Goal: Transaction & Acquisition: Obtain resource

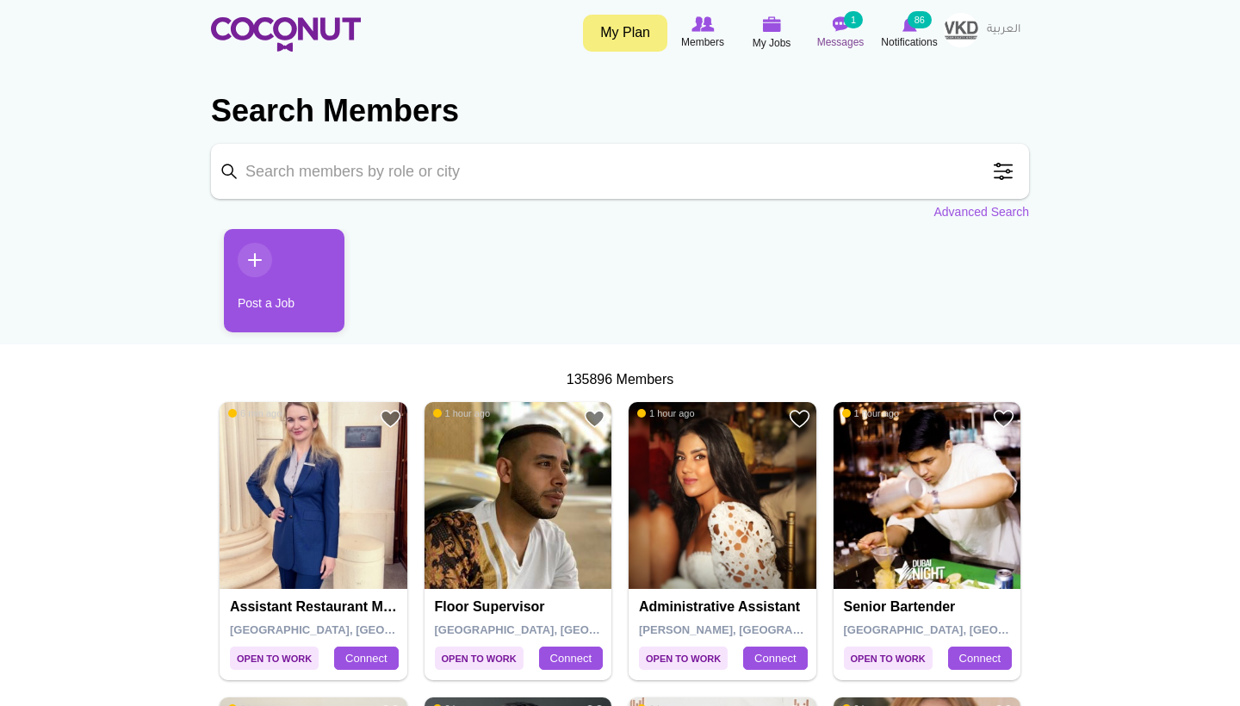
click at [834, 38] on span "Messages" at bounding box center [840, 42] width 47 height 17
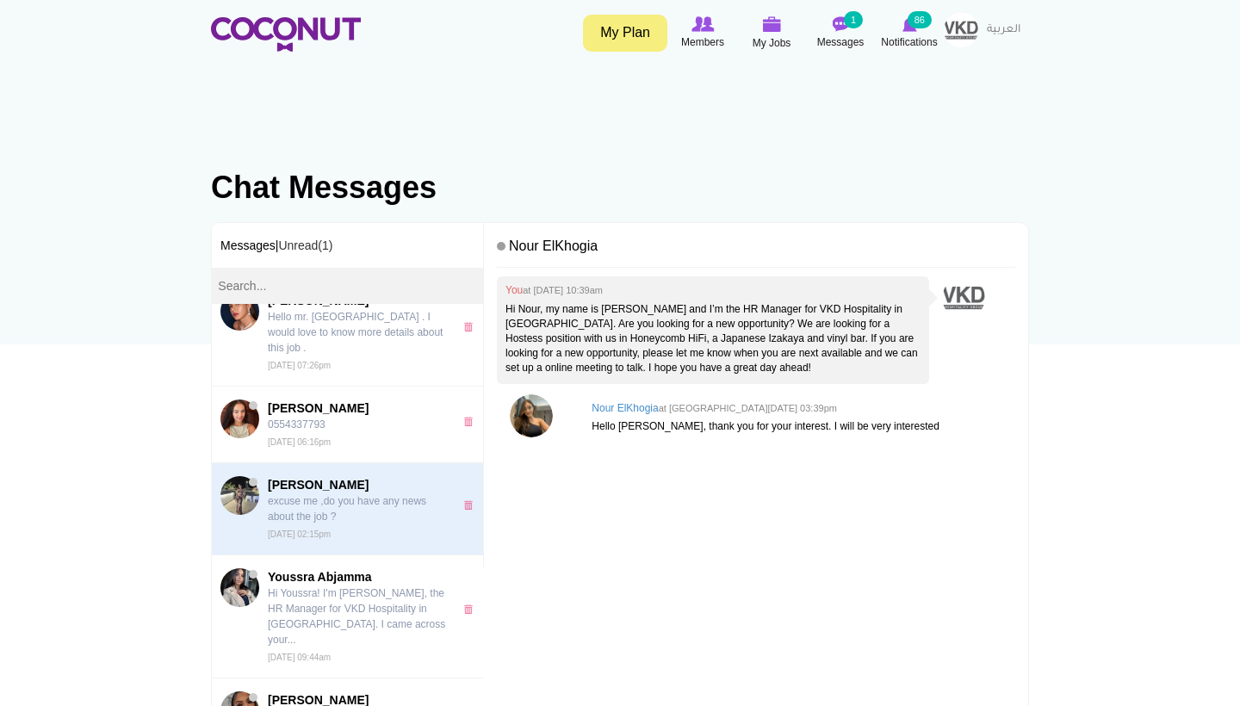
scroll to position [673, 0]
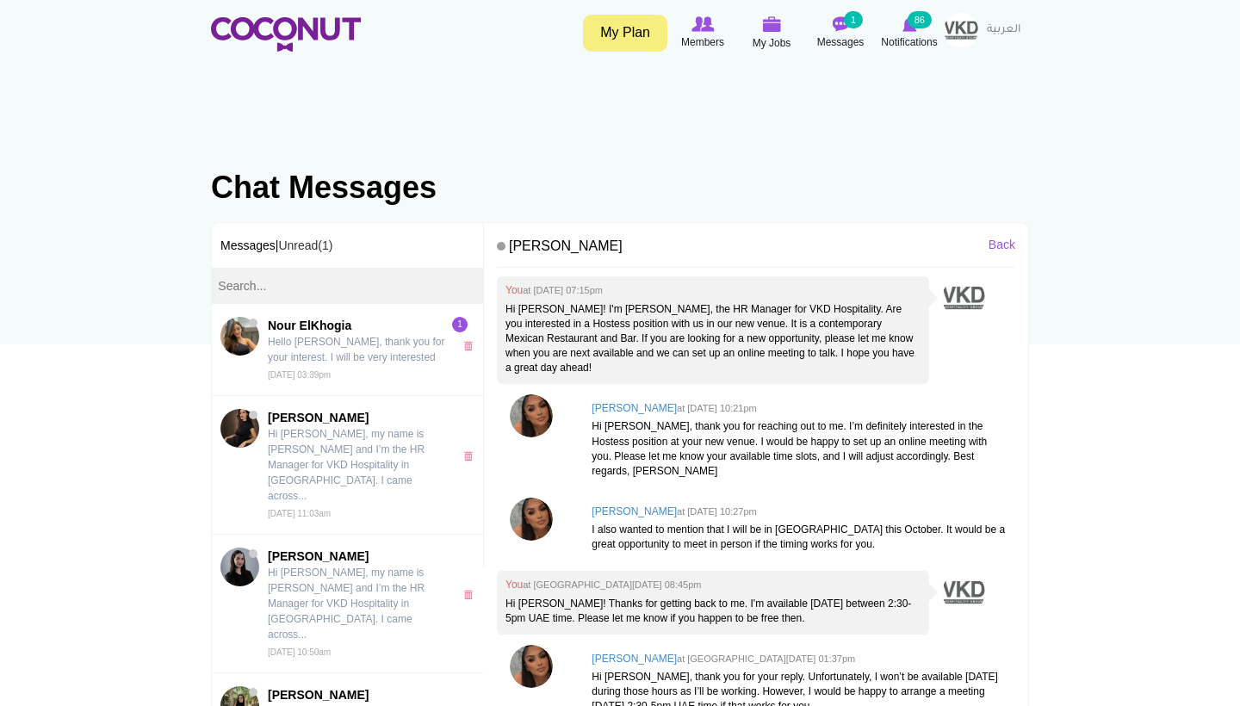
scroll to position [284, 0]
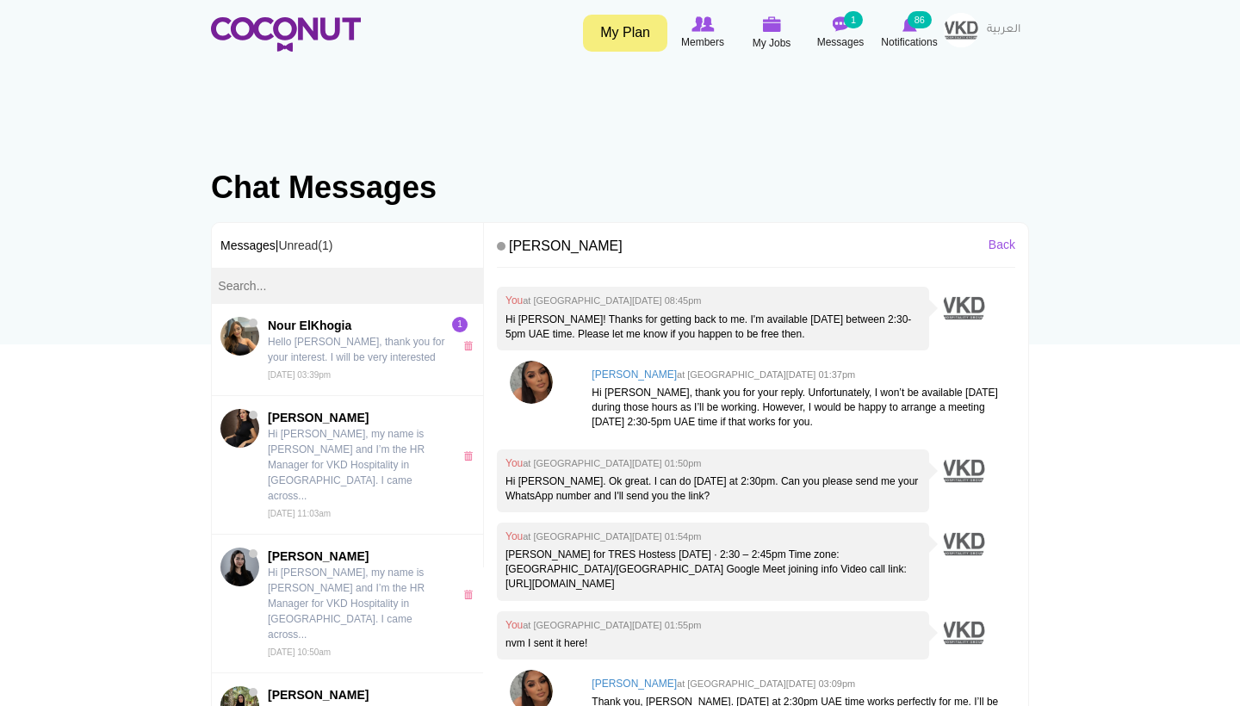
click at [530, 676] on img at bounding box center [531, 691] width 43 height 43
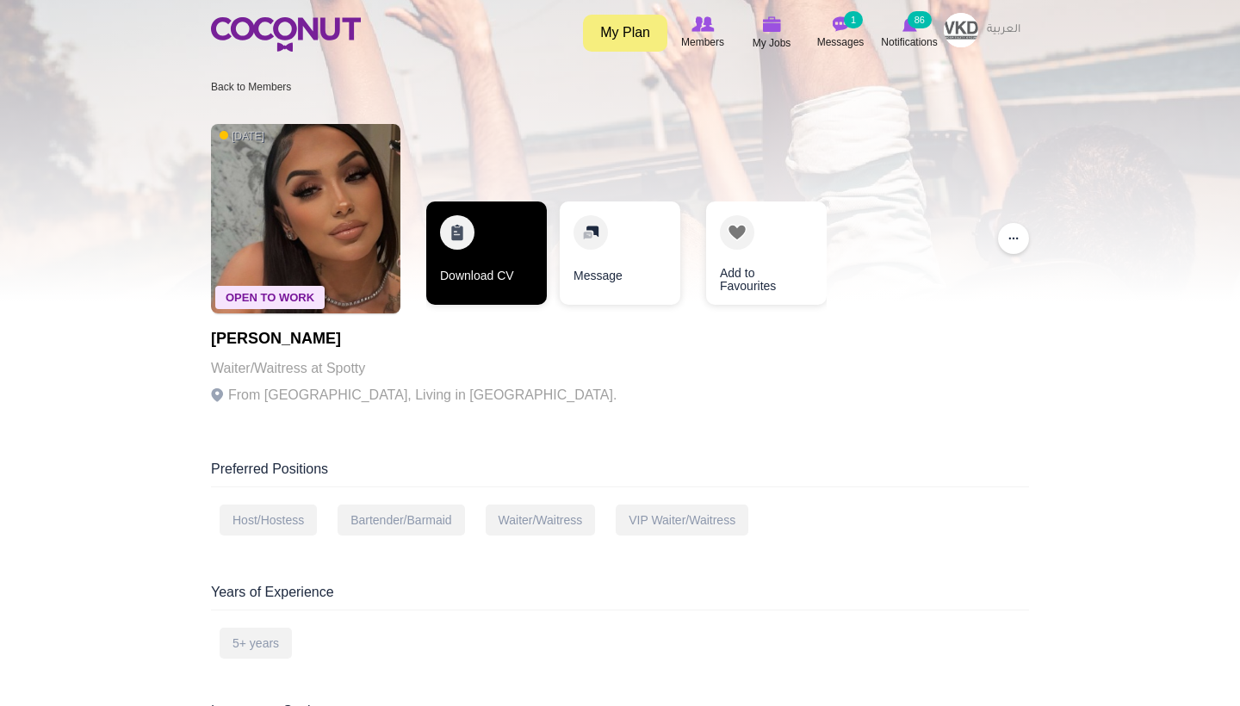
click at [522, 274] on link "Download CV" at bounding box center [486, 252] width 121 height 103
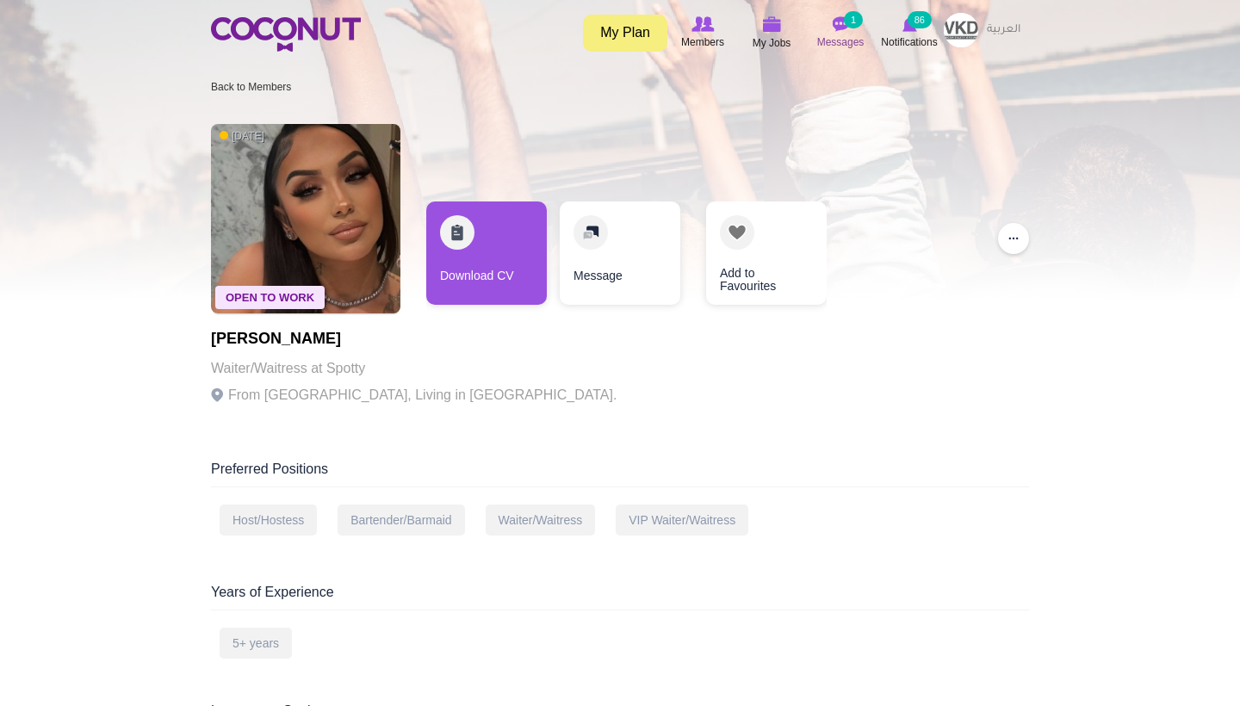
click at [849, 23] on small "1" at bounding box center [853, 19] width 19 height 17
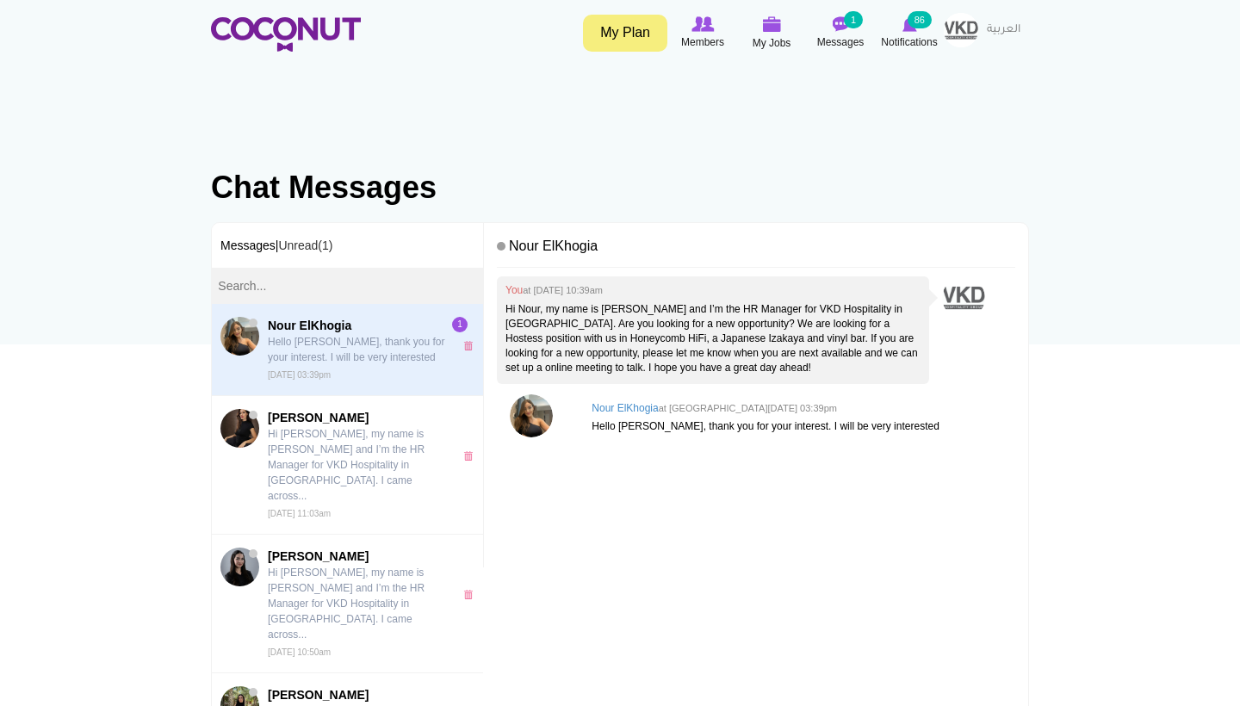
click at [258, 318] on span at bounding box center [239, 336] width 39 height 39
click at [542, 420] on img at bounding box center [531, 415] width 43 height 43
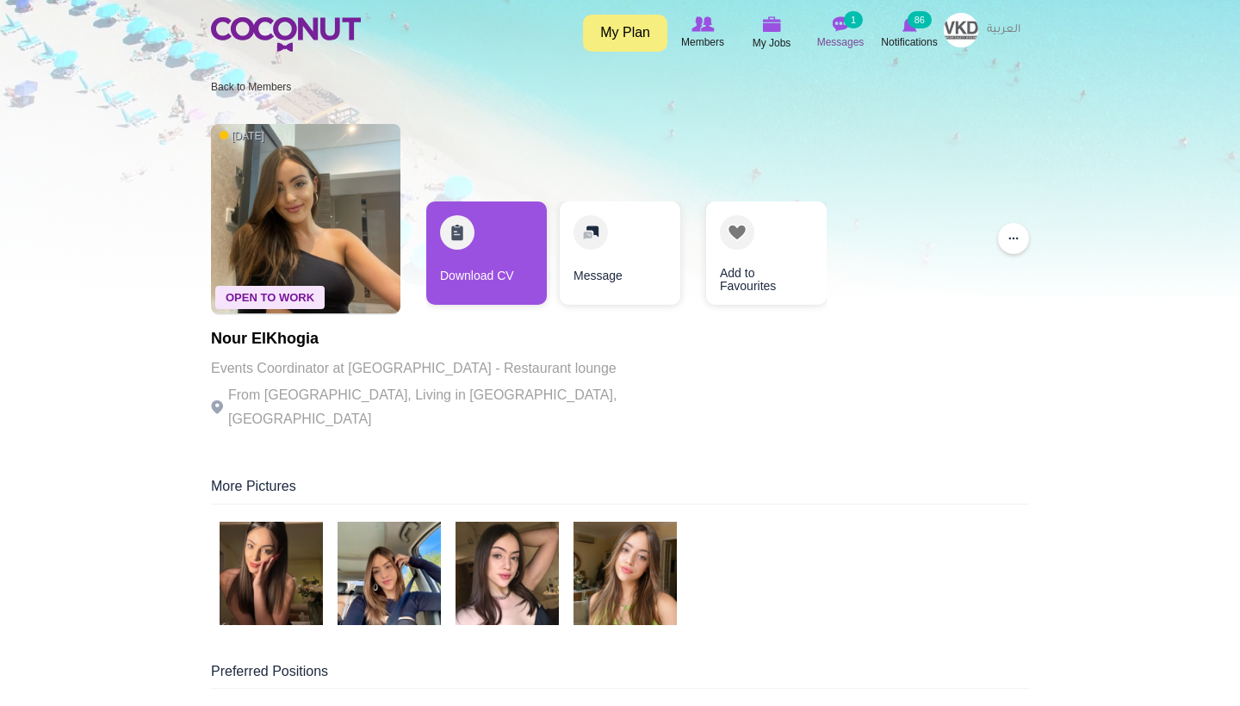
click at [845, 29] on img at bounding box center [840, 23] width 17 height 15
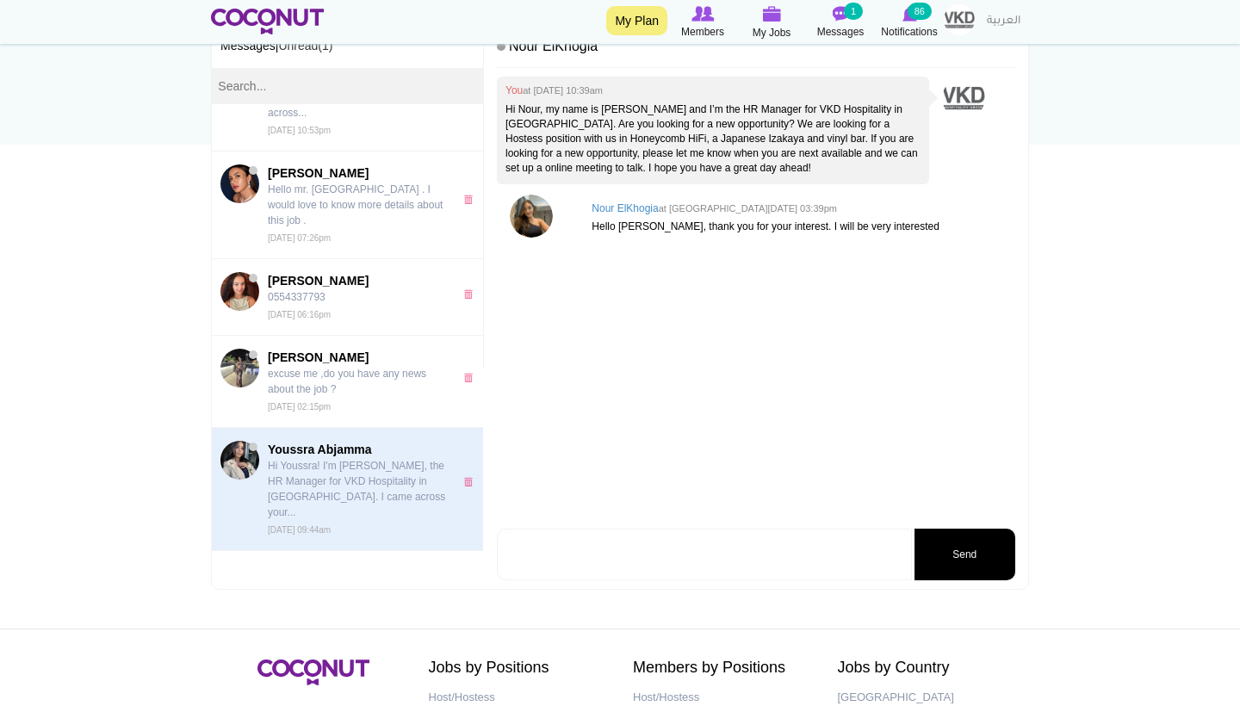
scroll to position [608, 0]
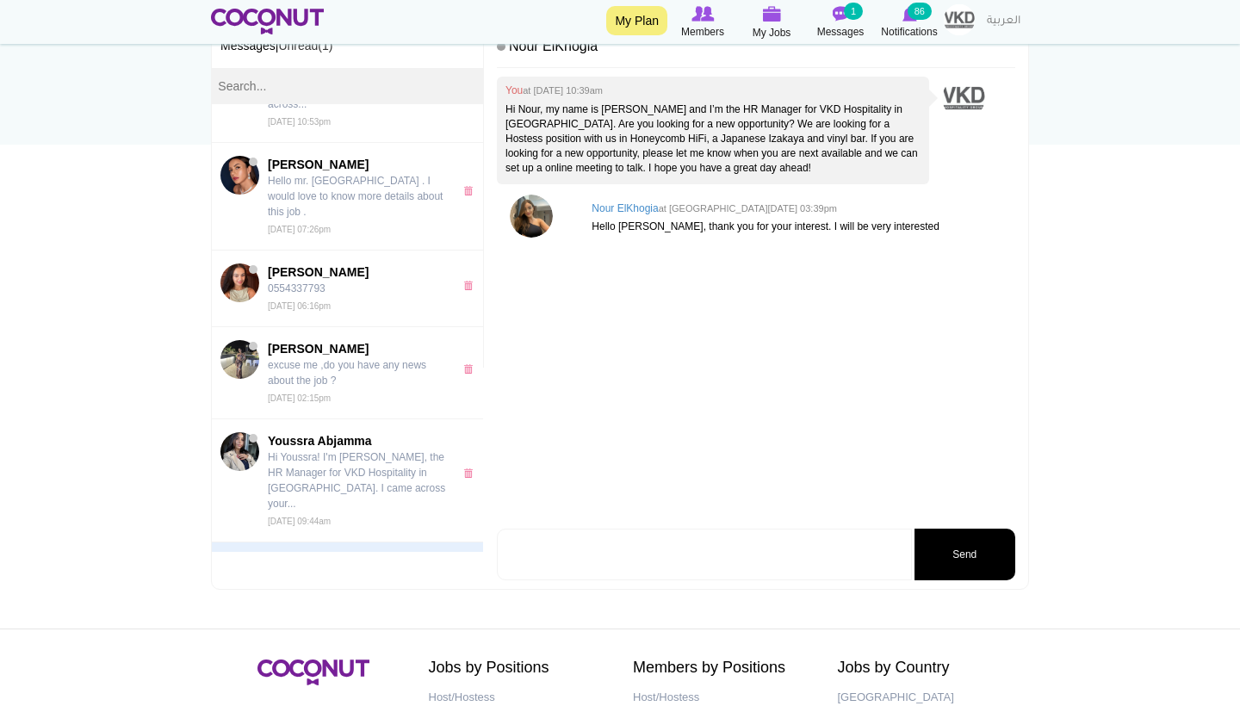
click at [328, 555] on span "[PERSON_NAME]" at bounding box center [356, 563] width 177 height 17
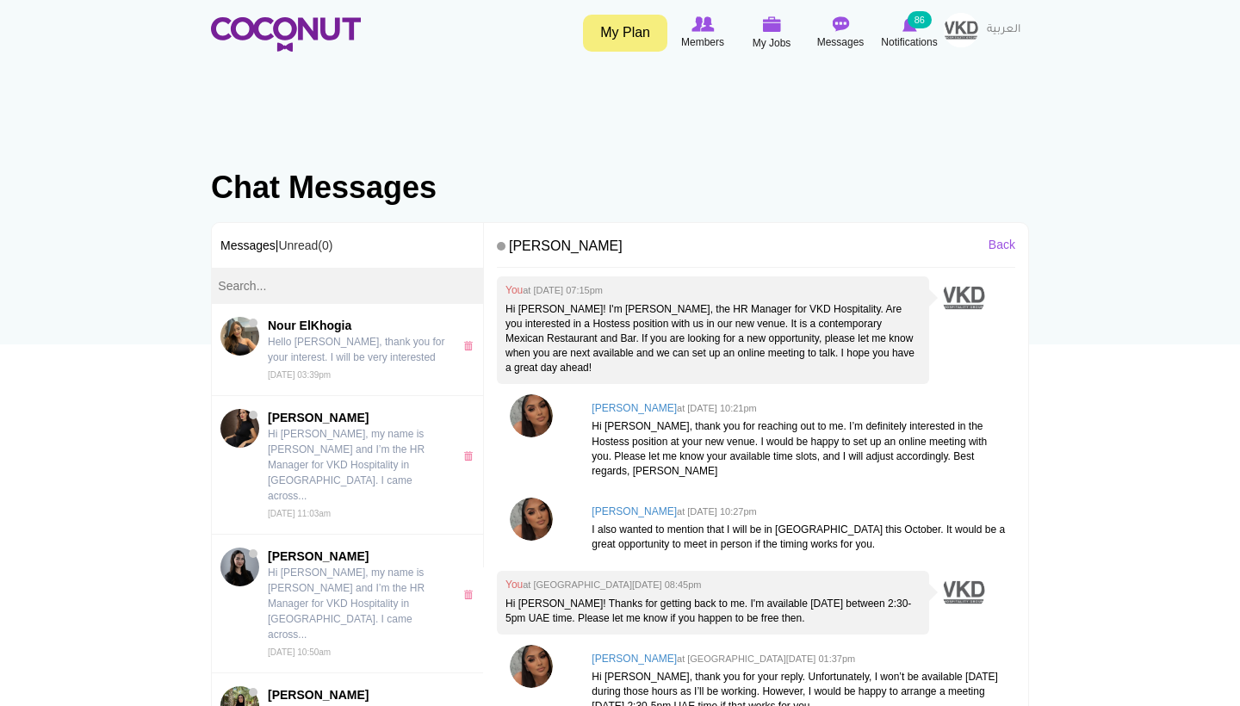
scroll to position [284, 0]
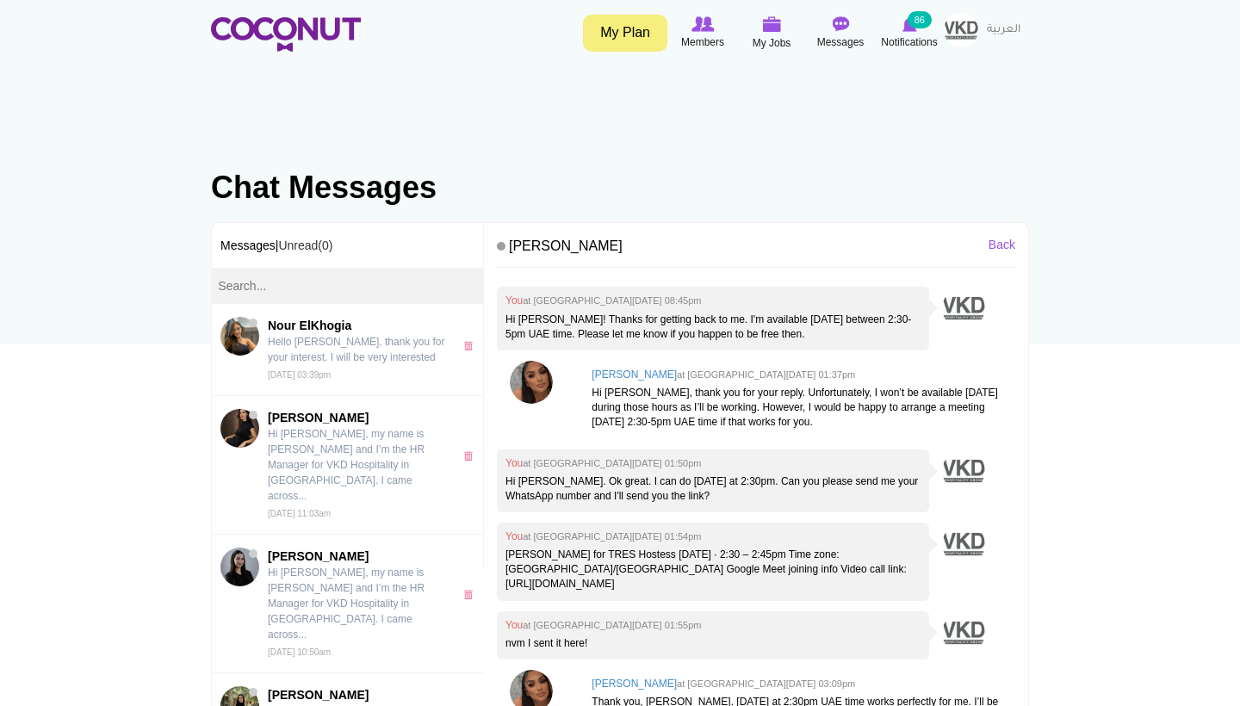
click at [523, 376] on img at bounding box center [531, 382] width 43 height 43
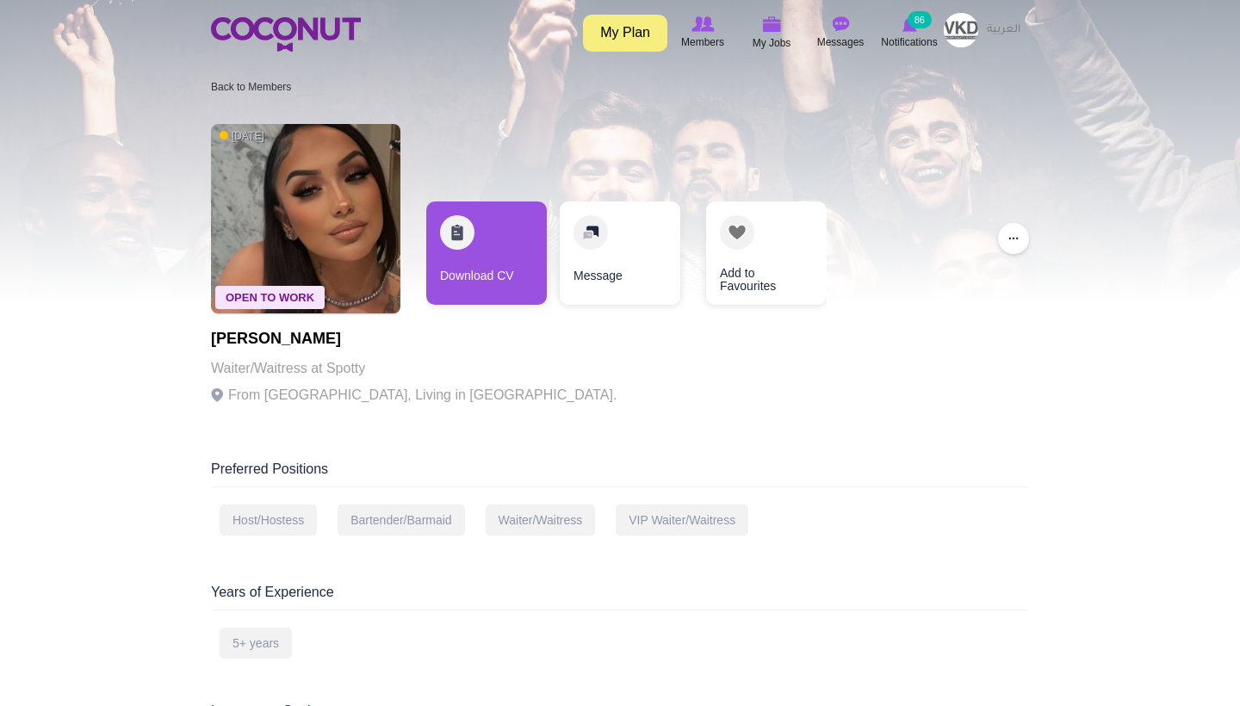
click at [330, 247] on img at bounding box center [305, 218] width 189 height 189
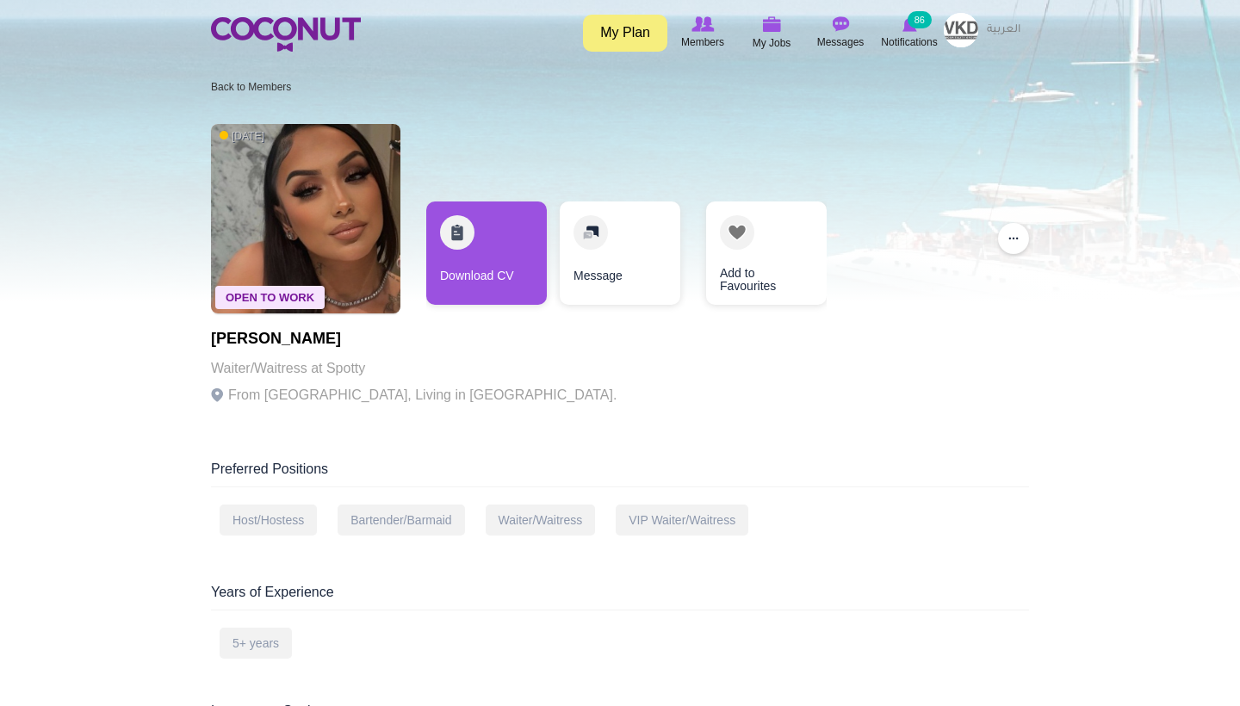
click at [329, 251] on img at bounding box center [305, 218] width 189 height 189
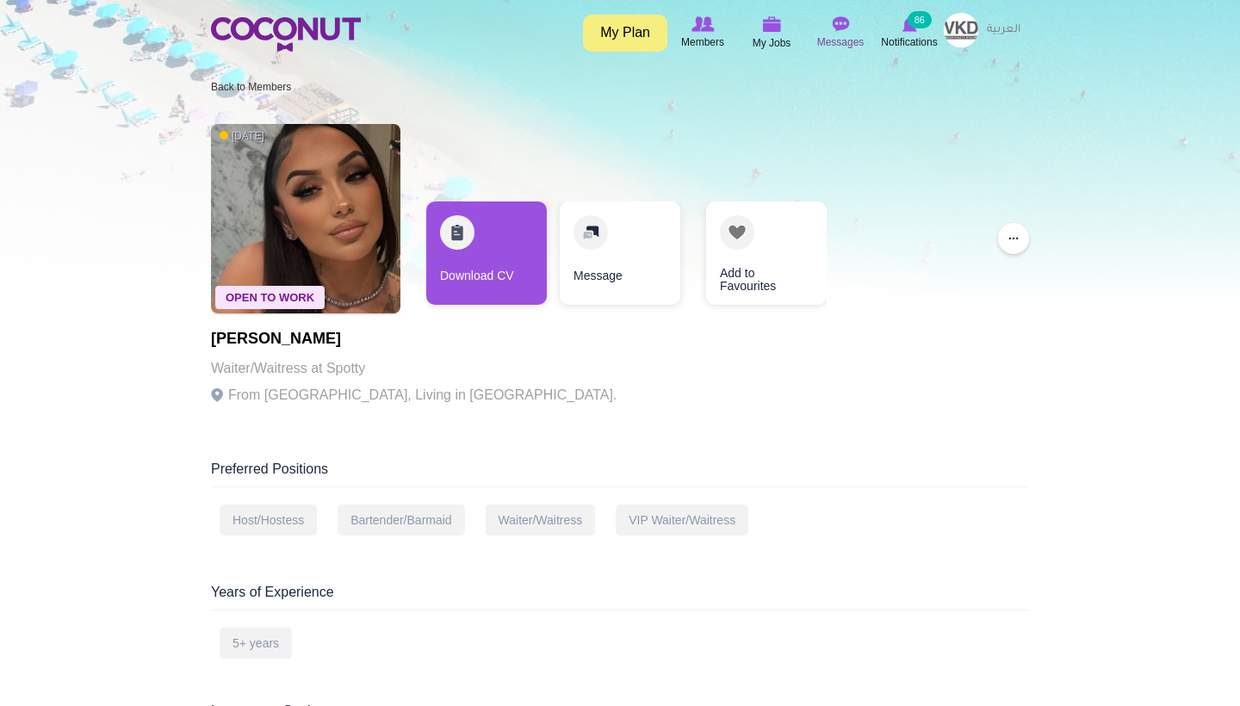
click at [844, 32] on icon at bounding box center [840, 24] width 65 height 19
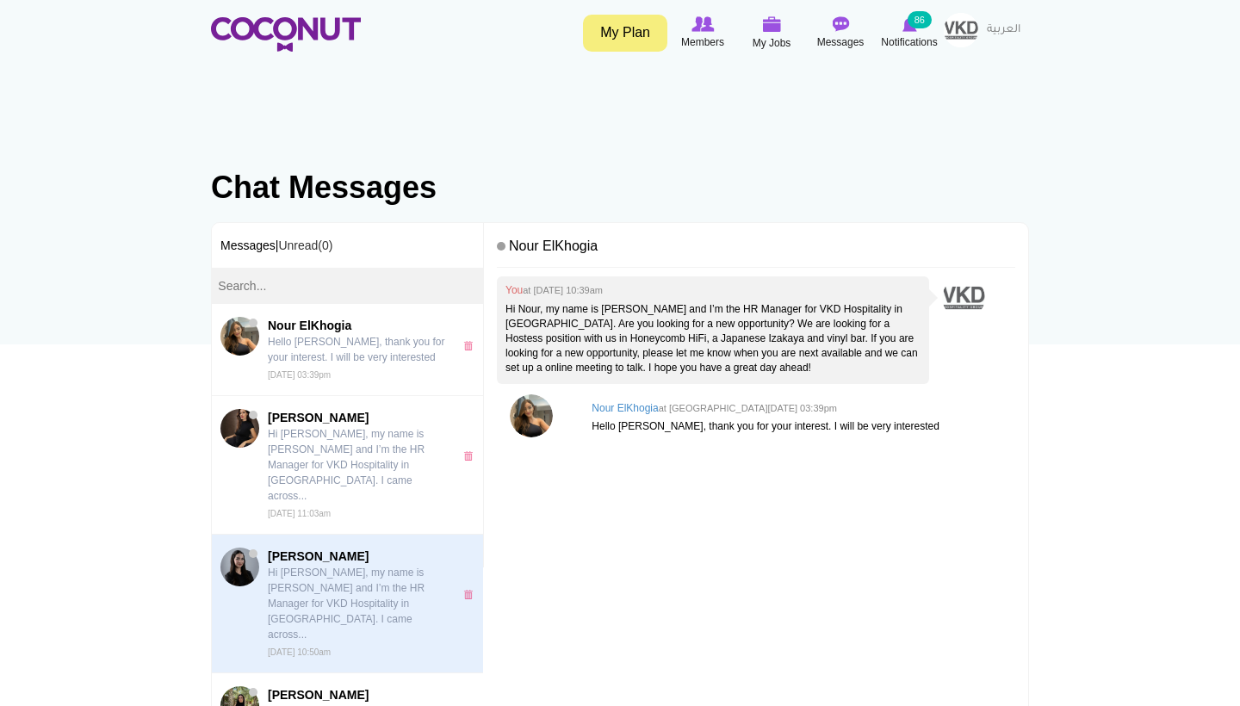
click at [380, 565] on p "Hi [PERSON_NAME], my name is [PERSON_NAME] and I’m the HR Manager for VKD Hospi…" at bounding box center [356, 603] width 177 height 77
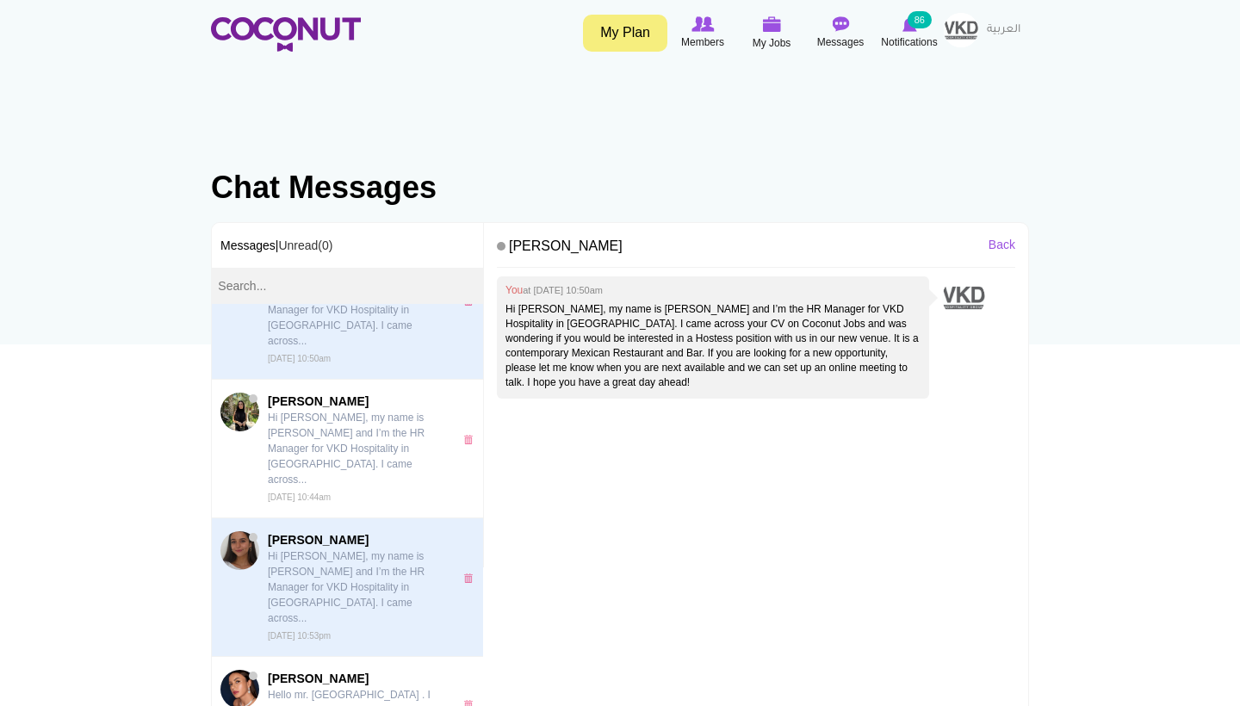
scroll to position [315, 0]
